Goal: Transaction & Acquisition: Purchase product/service

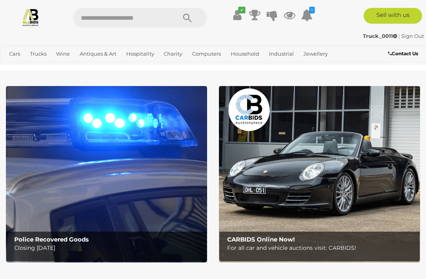
click at [310, 58] on link "Jewellery" at bounding box center [315, 53] width 31 height 13
click at [0, 0] on link "View All Jewellery Auctions" at bounding box center [0, 0] width 0 height 0
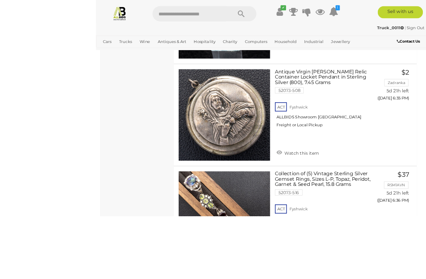
scroll to position [816, 0]
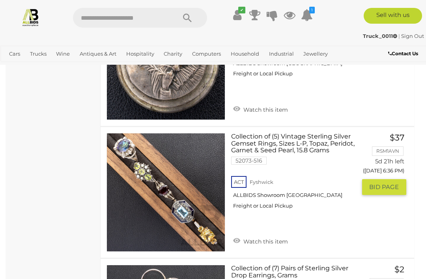
click at [264, 144] on link "Collection of (5) Vintage Sterling Silver Gemset Rings, Sizes L-P, Topaz, Perid…" at bounding box center [296, 174] width 119 height 82
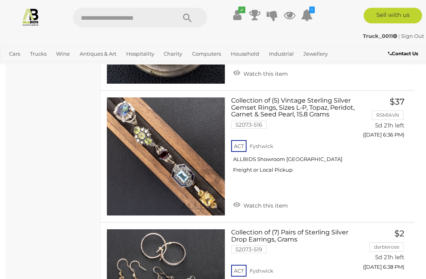
scroll to position [852, 0]
click at [389, 143] on button "GO TO BID PAGE" at bounding box center [384, 151] width 44 height 16
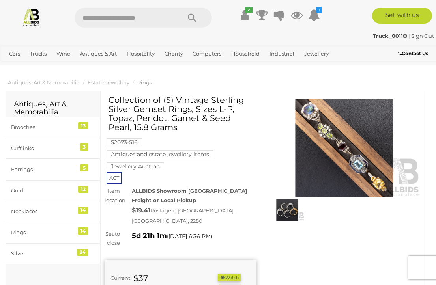
click at [345, 147] on img at bounding box center [344, 148] width 152 height 98
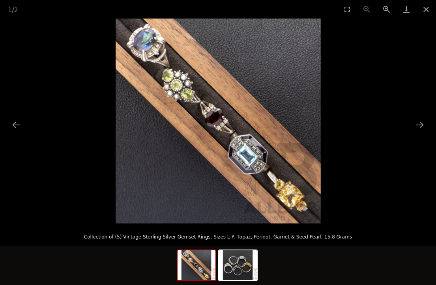
click at [418, 121] on button "Next slide" at bounding box center [420, 124] width 17 height 15
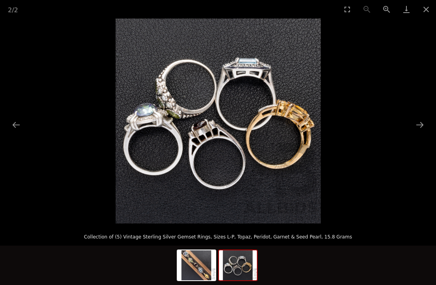
click at [426, 9] on button "Close gallery" at bounding box center [427, 9] width 20 height 19
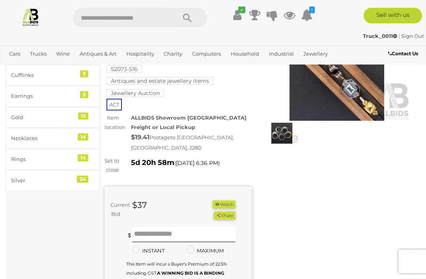
scroll to position [76, 0]
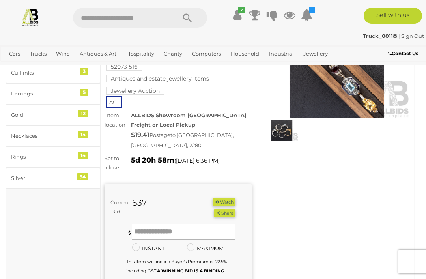
click at [171, 228] on input "text" at bounding box center [183, 232] width 103 height 16
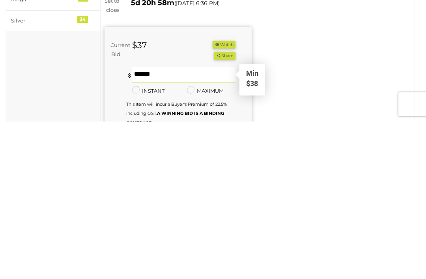
type input "**"
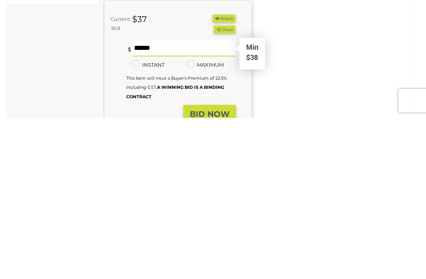
click at [217, 270] on strong "BID NOW" at bounding box center [210, 274] width 40 height 9
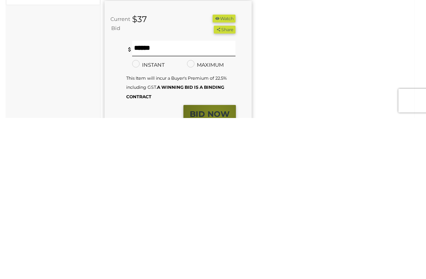
scroll to position [259, 0]
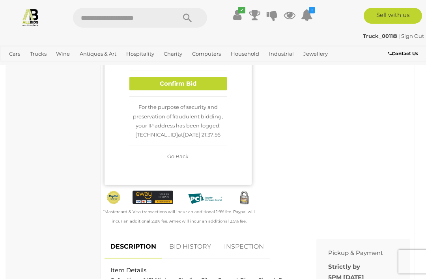
click at [207, 82] on button "Confirm Bid" at bounding box center [178, 84] width 98 height 14
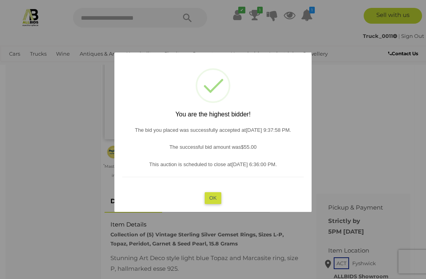
click at [211, 204] on button "OK" at bounding box center [213, 197] width 17 height 11
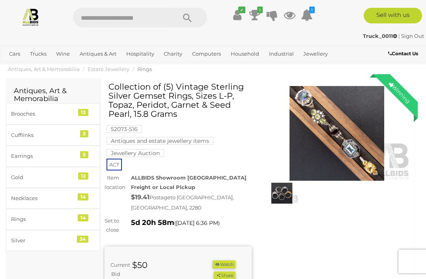
scroll to position [0, 0]
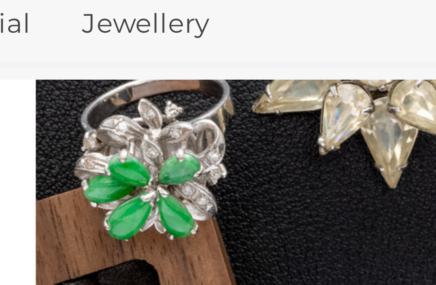
scroll to position [20, 7]
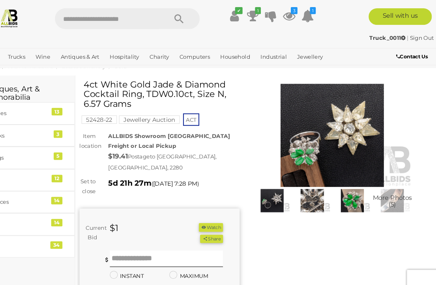
click at [298, 133] on img at bounding box center [338, 129] width 152 height 98
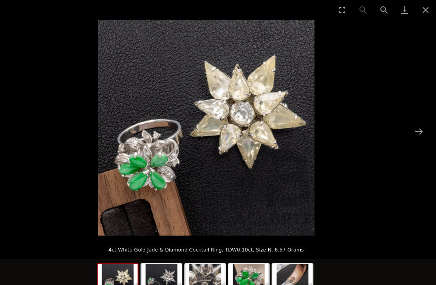
click at [412, 133] on button "Next slide" at bounding box center [420, 124] width 17 height 15
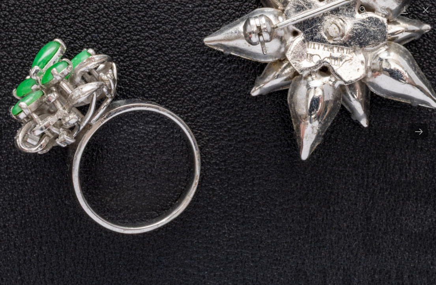
click at [412, 130] on button "Next slide" at bounding box center [420, 124] width 17 height 15
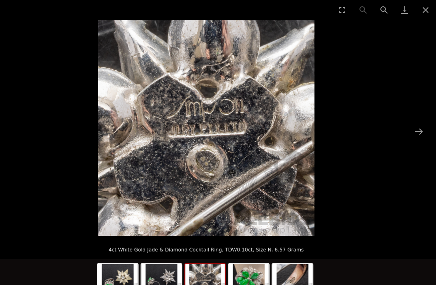
click at [412, 128] on button "Next slide" at bounding box center [420, 124] width 17 height 15
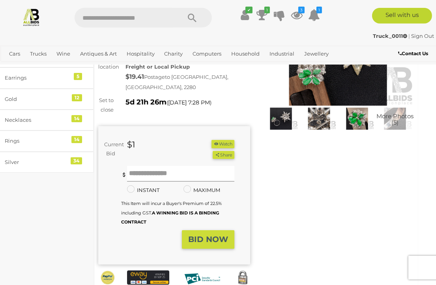
click at [162, 166] on input "text" at bounding box center [181, 174] width 108 height 16
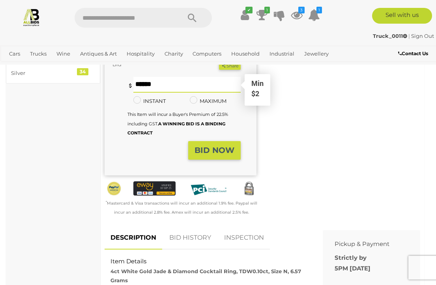
scroll to position [92, 0]
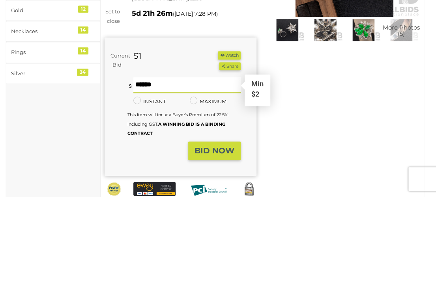
type input "**"
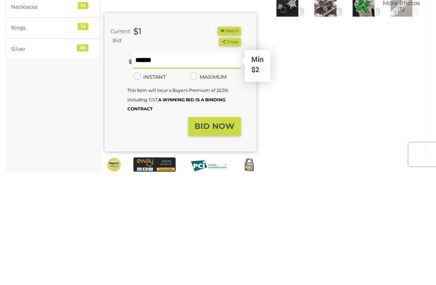
click at [215, 235] on strong "BID NOW" at bounding box center [215, 239] width 40 height 9
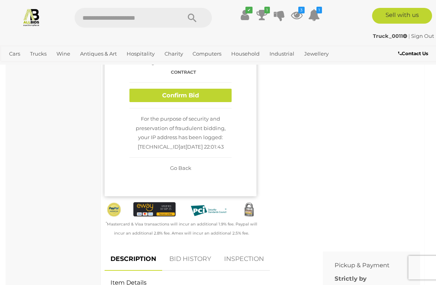
click at [199, 89] on button "Confirm Bid" at bounding box center [180, 96] width 102 height 14
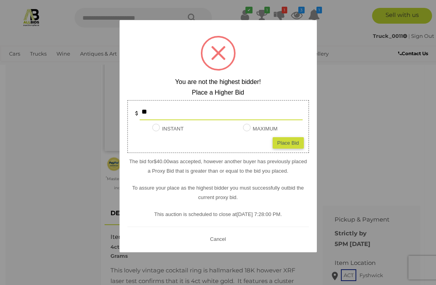
click at [175, 120] on input "**" at bounding box center [221, 113] width 163 height 16
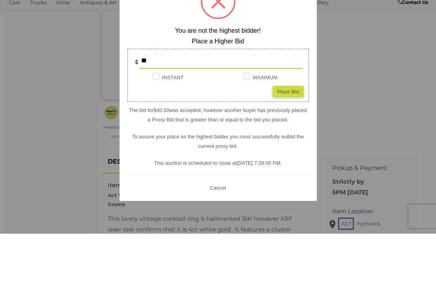
type input "*"
type input "**"
click at [292, 137] on div "Place Bid" at bounding box center [288, 142] width 31 height 11
type input "**"
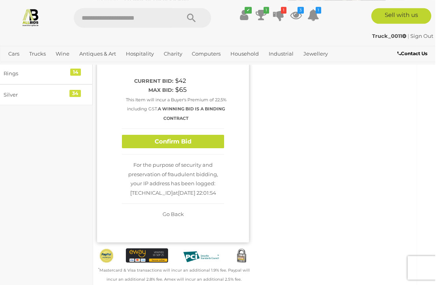
scroll to position [158, 7]
